Goal: Navigation & Orientation: Find specific page/section

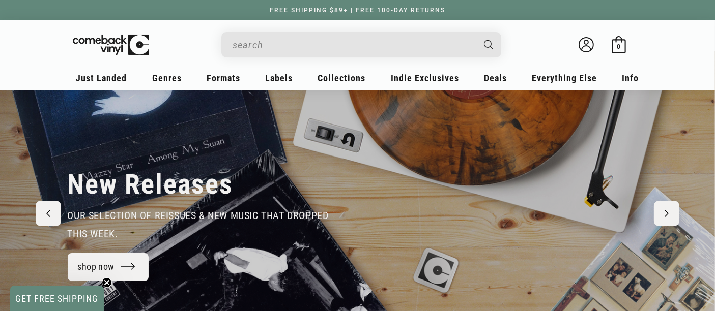
scroll to position [56, 0]
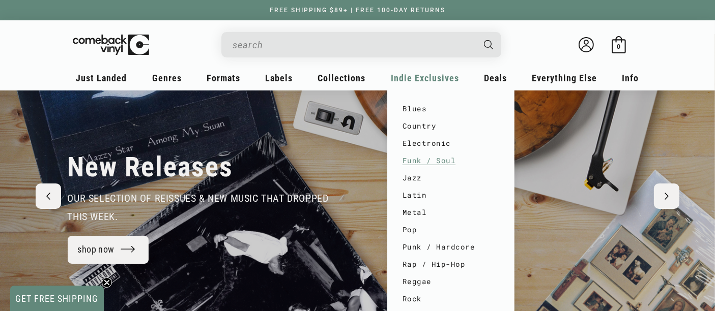
click at [434, 164] on link "Funk / Soul" at bounding box center [450, 160] width 97 height 17
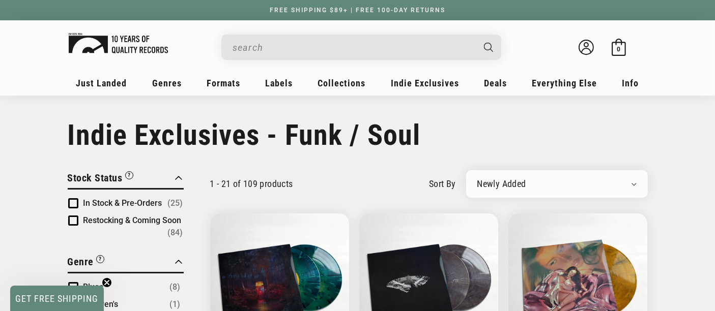
click at [99, 40] on img at bounding box center [118, 43] width 99 height 20
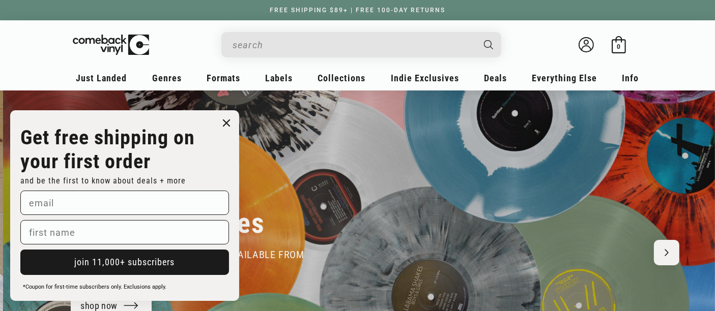
scroll to position [0, 715]
